Goal: Task Accomplishment & Management: Use online tool/utility

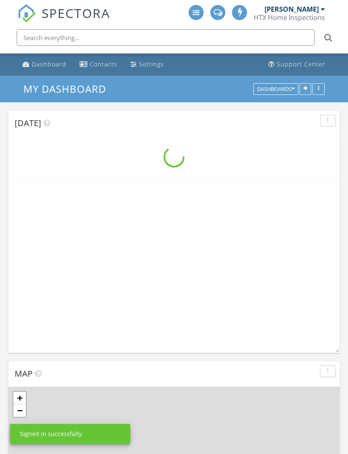
scroll to position [1177, 348]
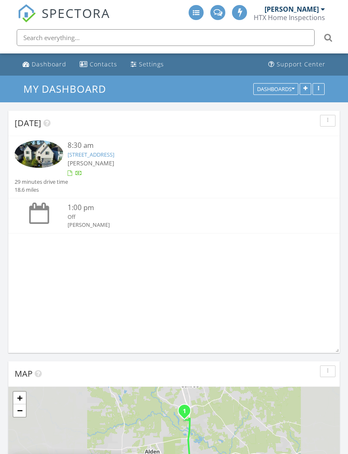
click at [83, 152] on link "1013 Stillwater Pond Dr , Conroe, TX 77304" at bounding box center [91, 155] width 47 height 8
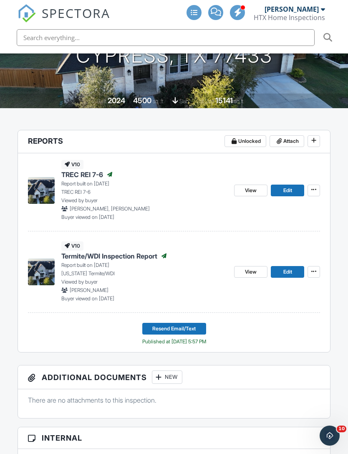
scroll to position [141, 0]
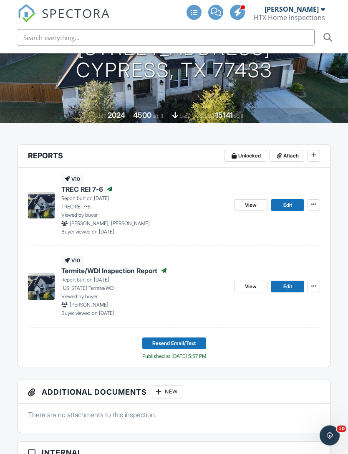
click at [255, 201] on span "View" at bounding box center [251, 205] width 12 height 8
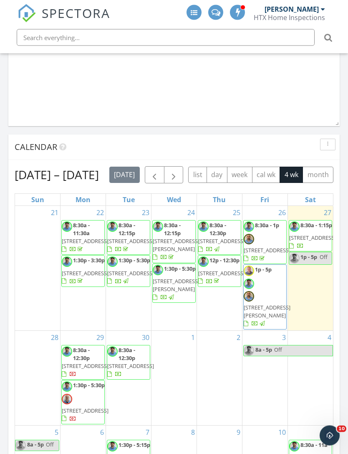
scroll to position [727, 0]
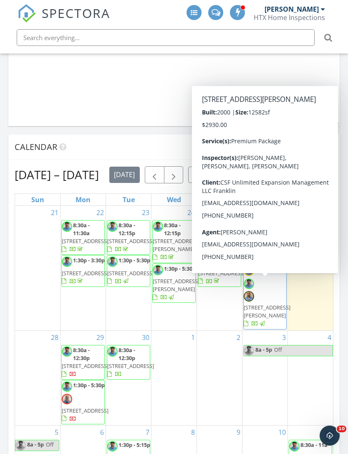
click at [269, 305] on span "1907 Woerner Rd, Houston 77090" at bounding box center [267, 310] width 47 height 15
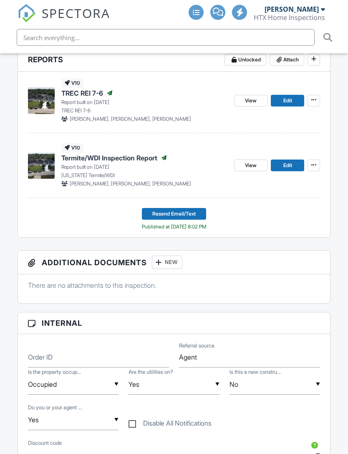
scroll to position [217, 0]
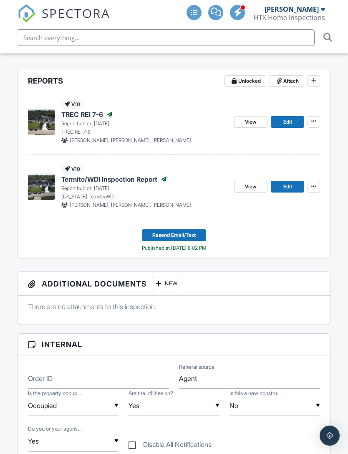
click at [254, 118] on span "View" at bounding box center [251, 122] width 12 height 8
